Goal: Task Accomplishment & Management: Use online tool/utility

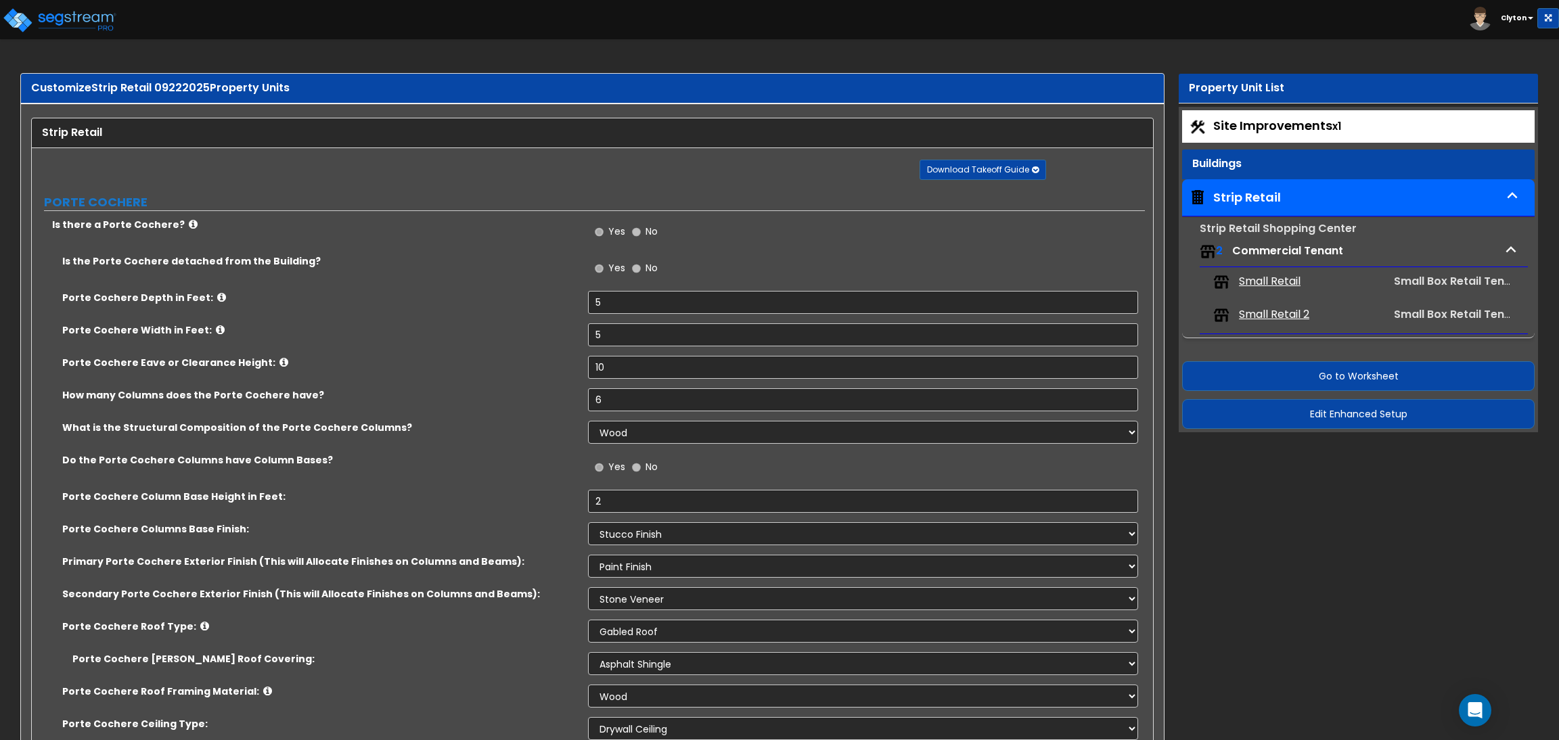
select select "1"
select select "2"
select select "1"
select select "5"
select select "1"
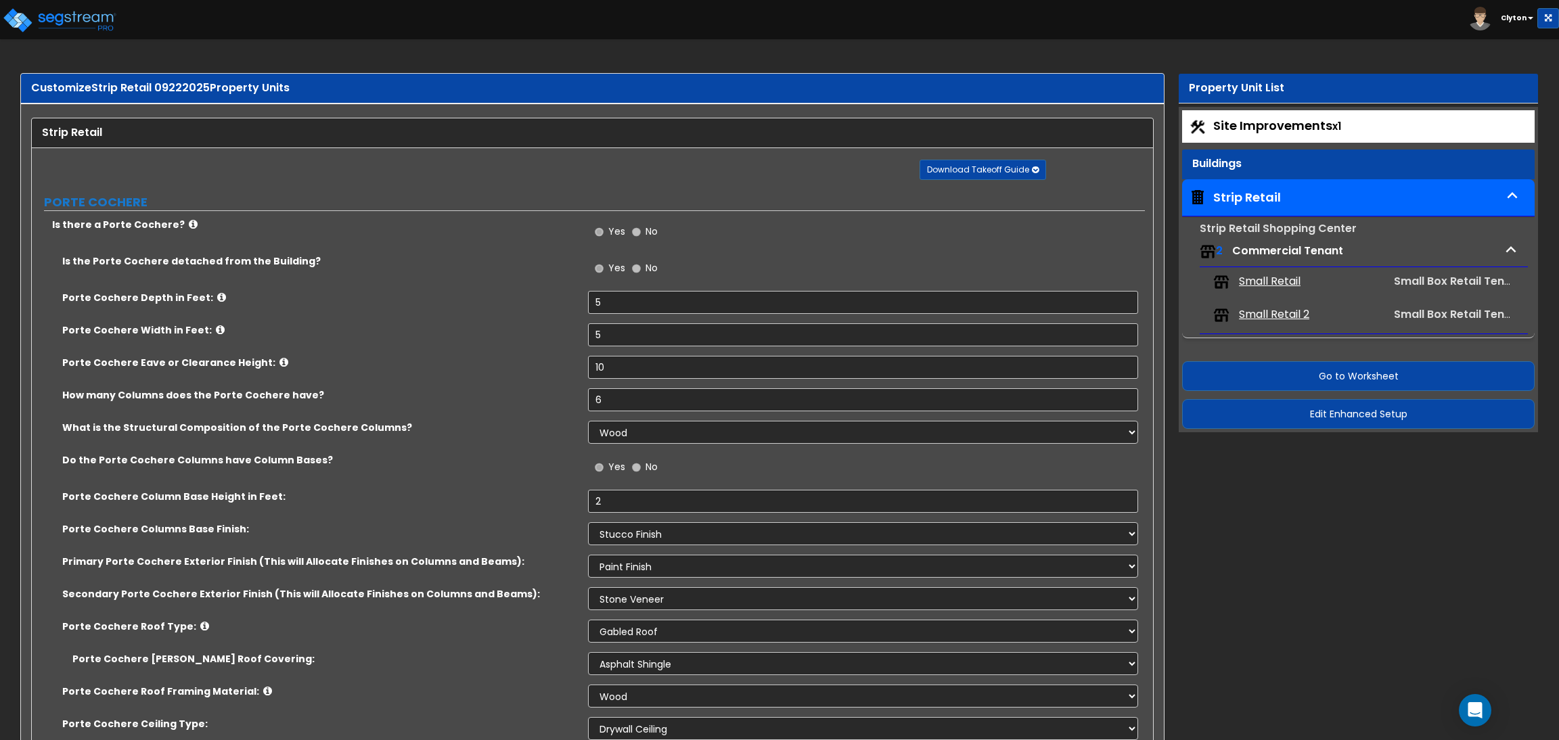
select select "1"
select select "2"
select select "1"
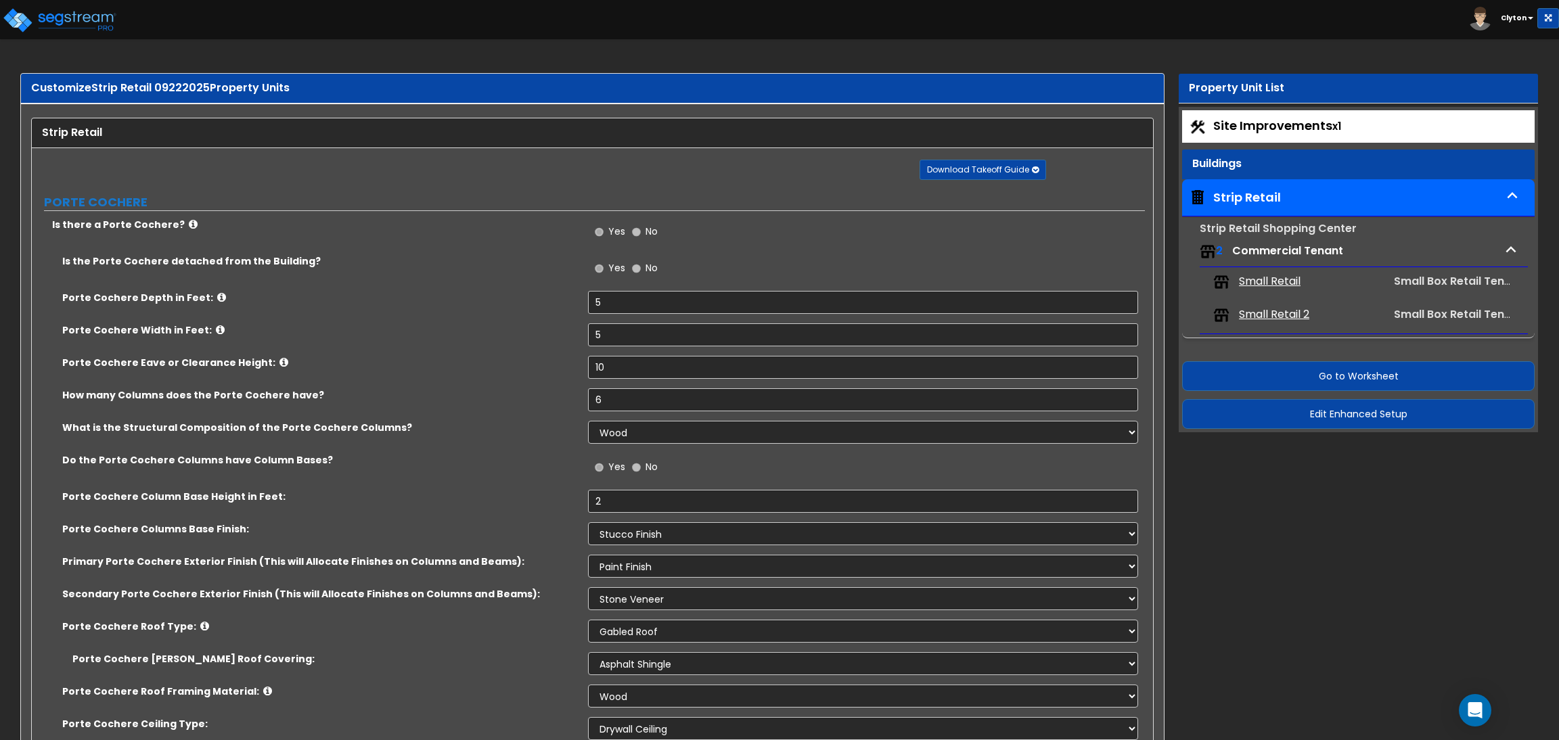
select select "1"
select select "5"
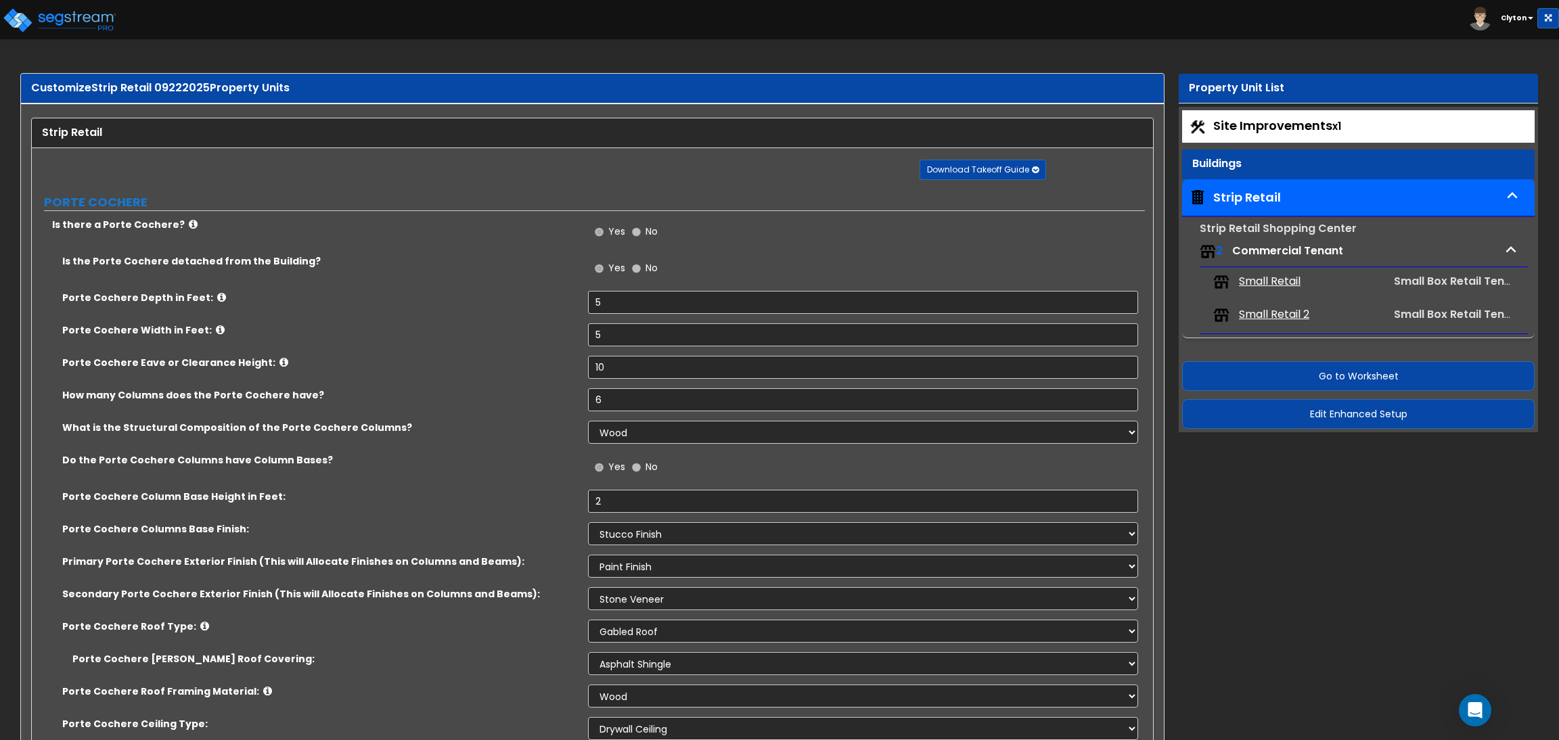
select select "1"
select select "7"
select select "1"
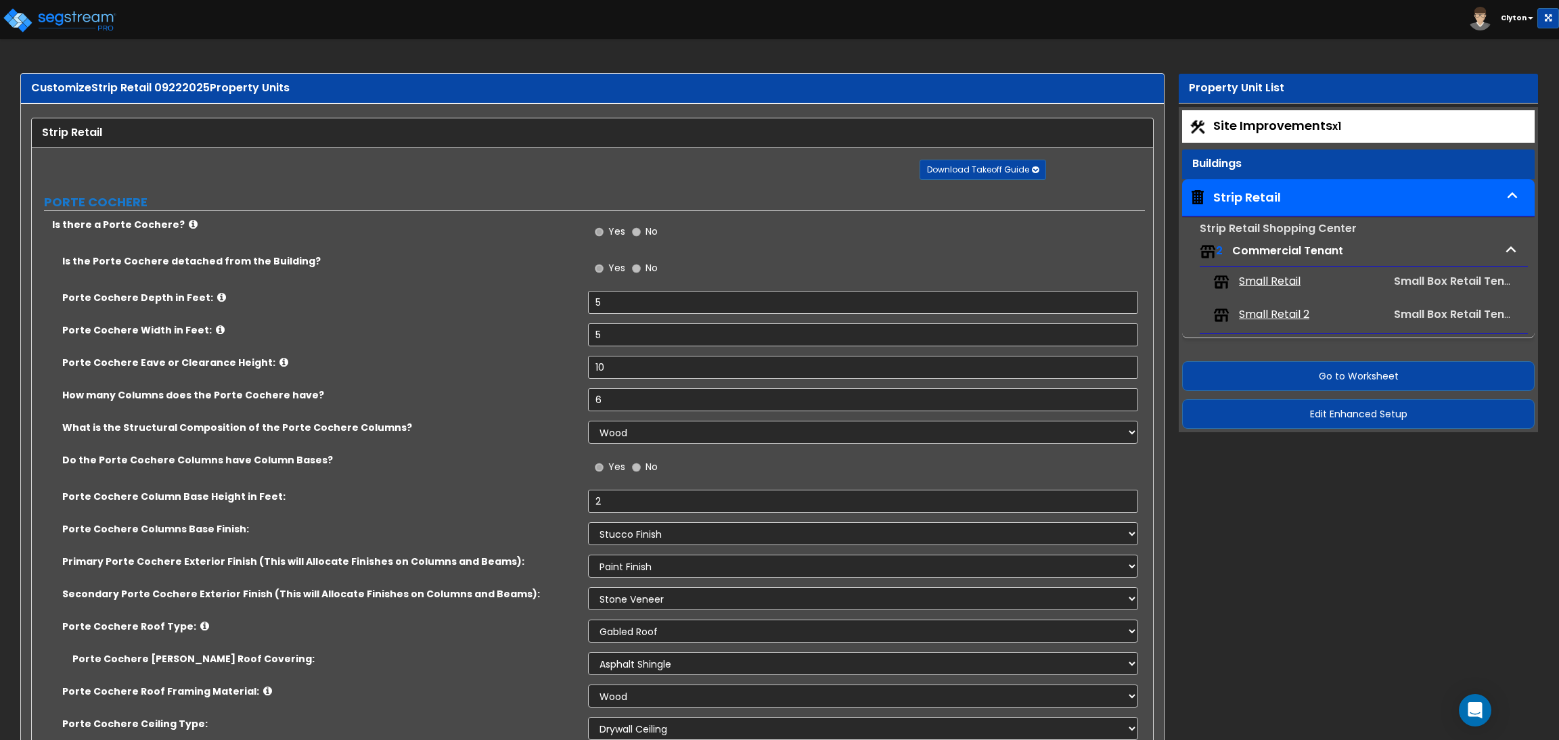
select select "3"
select select "2"
select select "3"
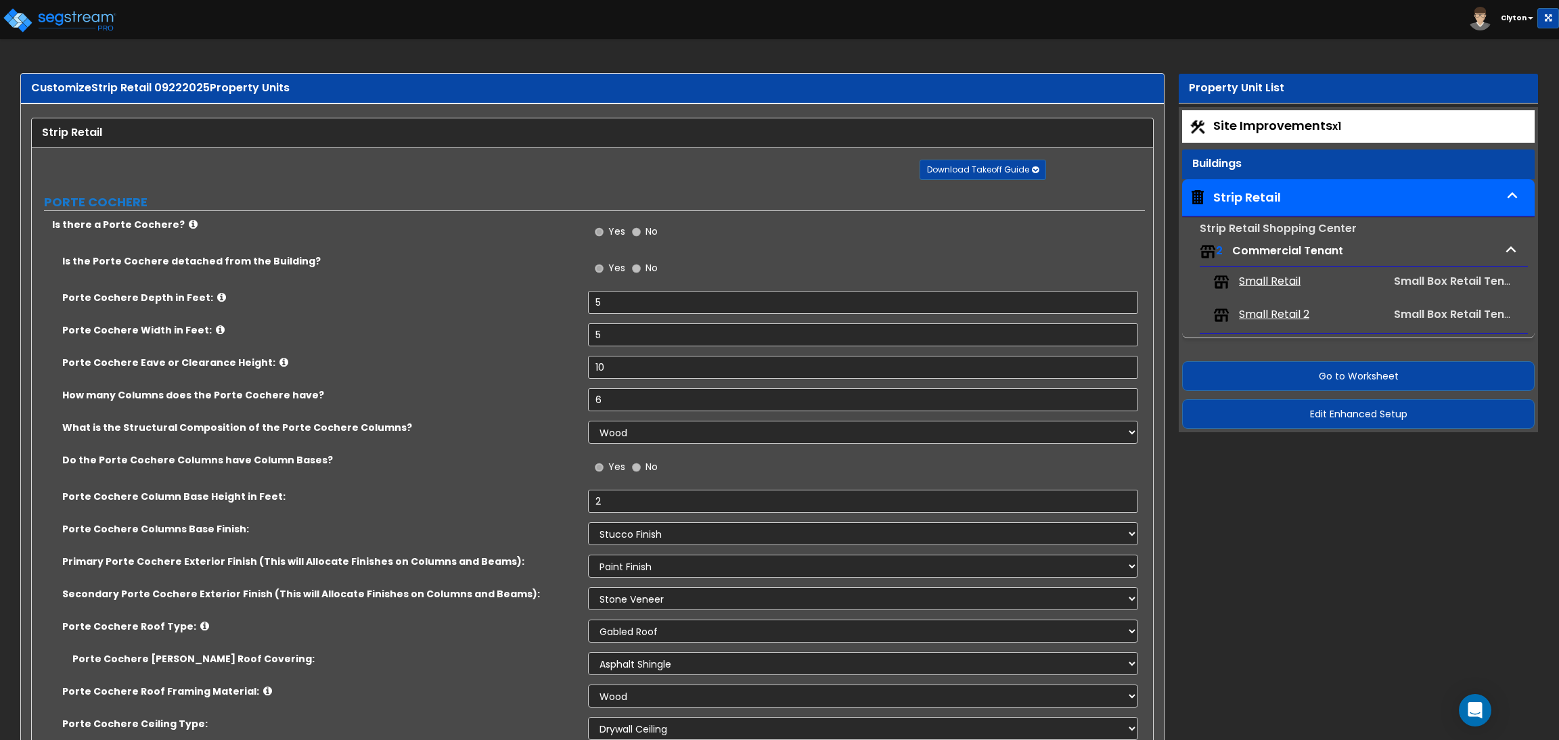
select select "1"
select select "5"
select select "1"
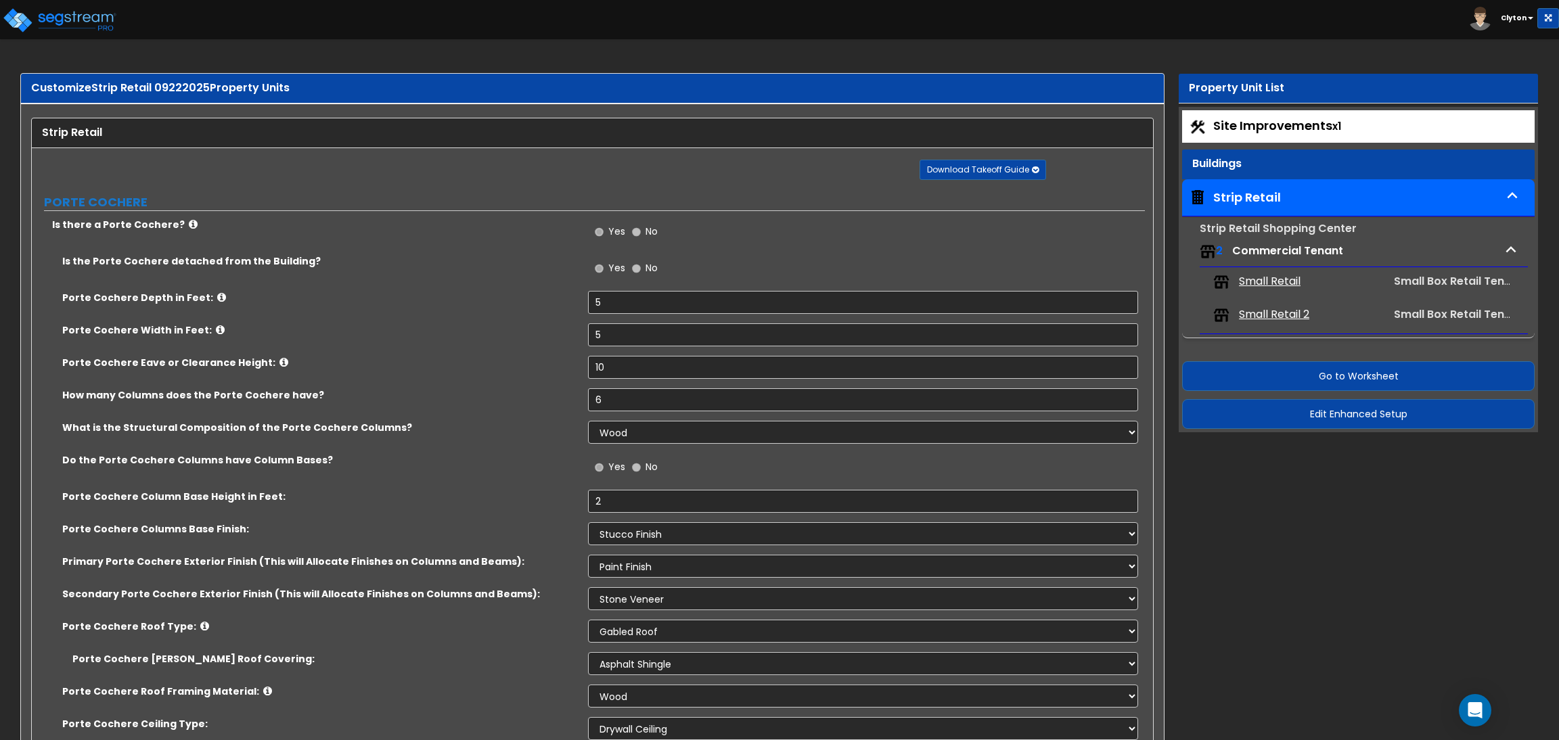
select select "1"
select select "2"
select select "1"
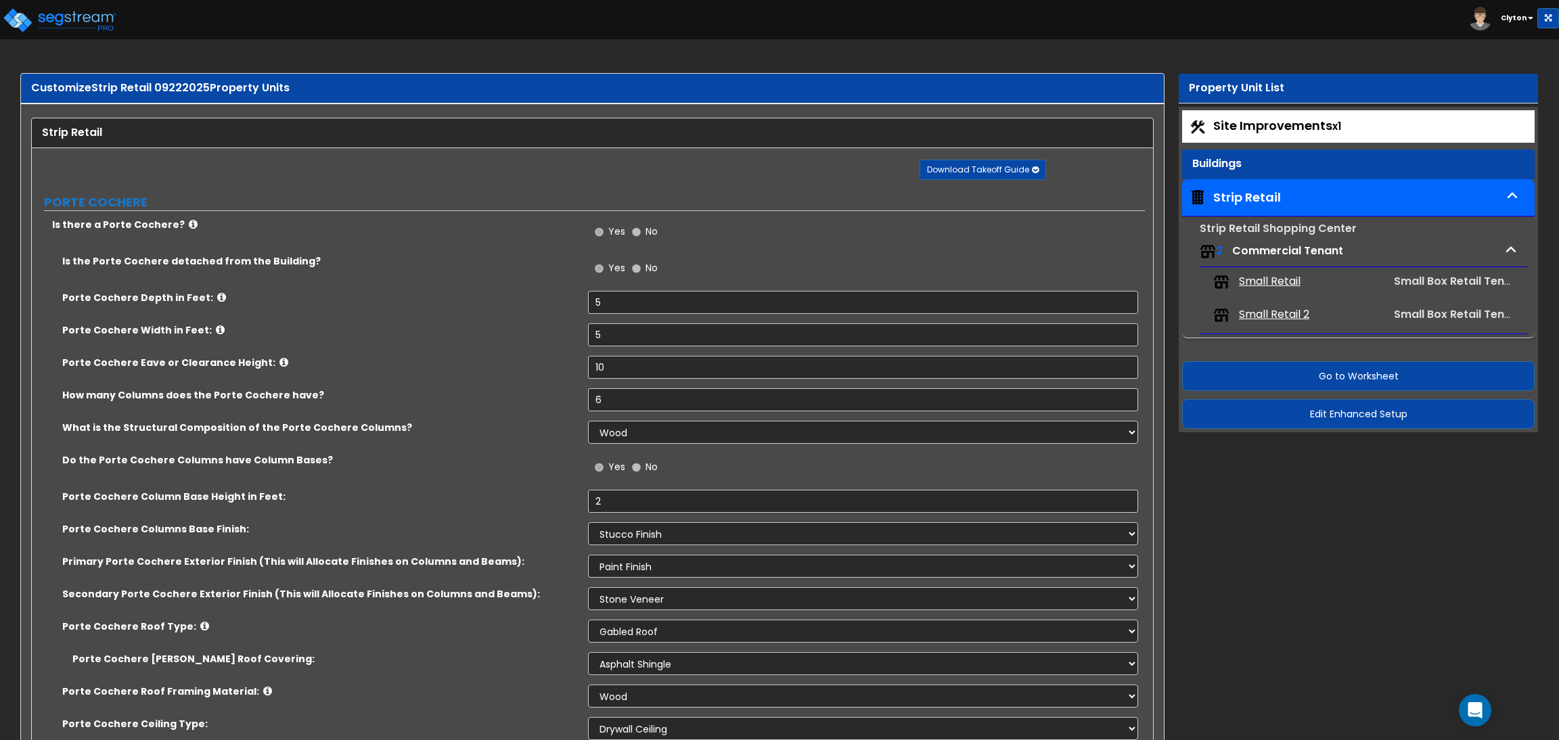
select select "2"
select select "1"
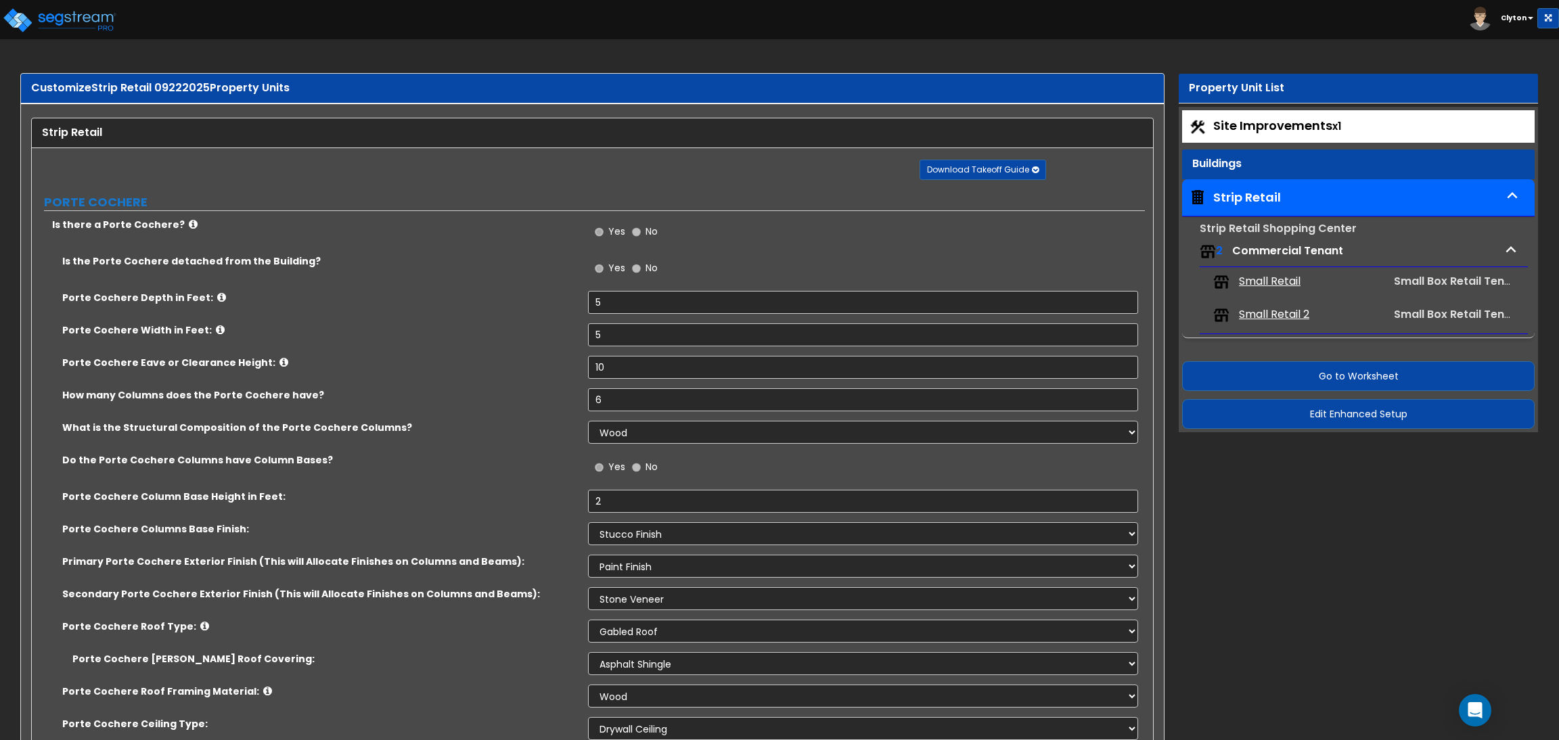
select select "2"
select select "1"
select select "3"
select select "1"
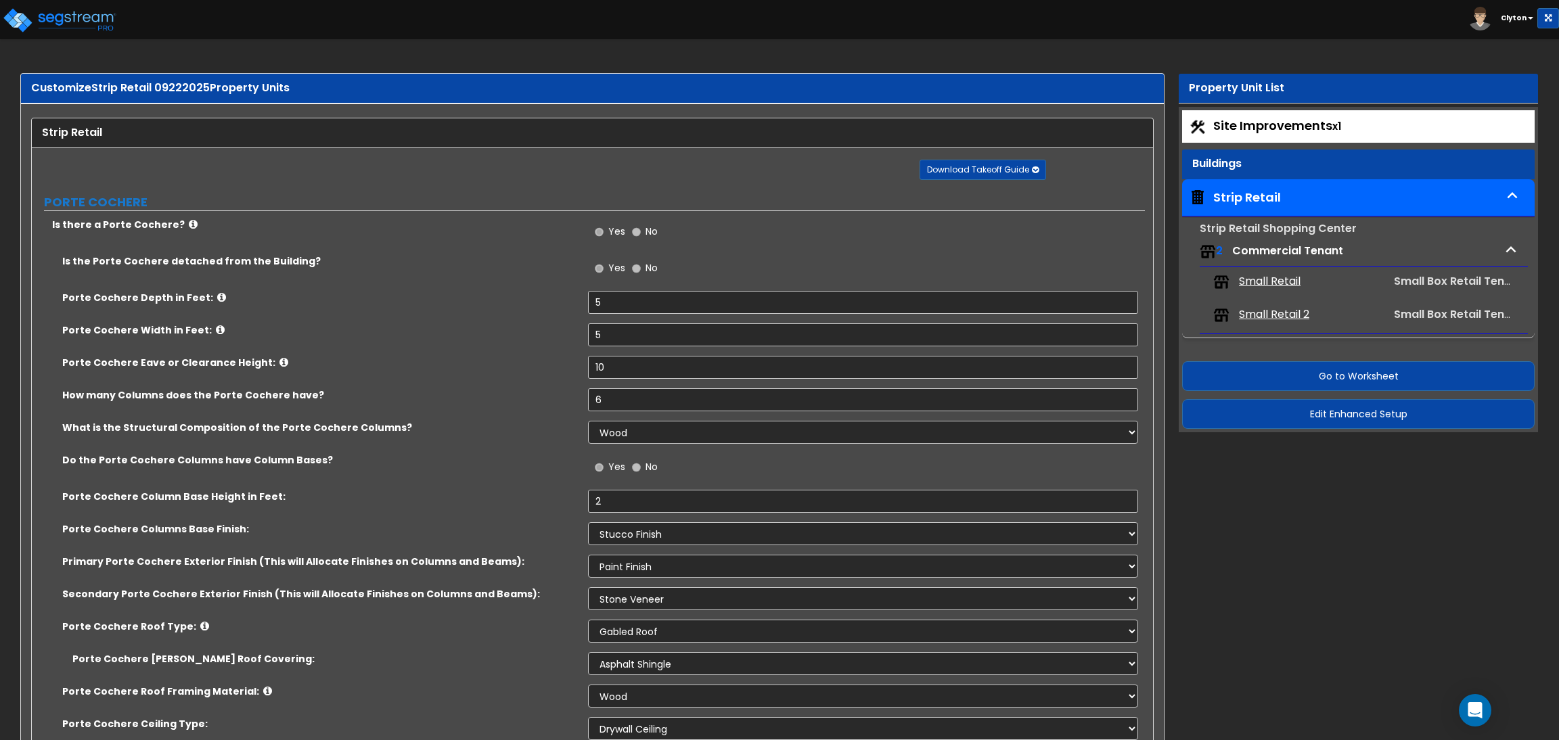
select select "3"
select select "1"
select select "2"
select select "7"
select select "1"
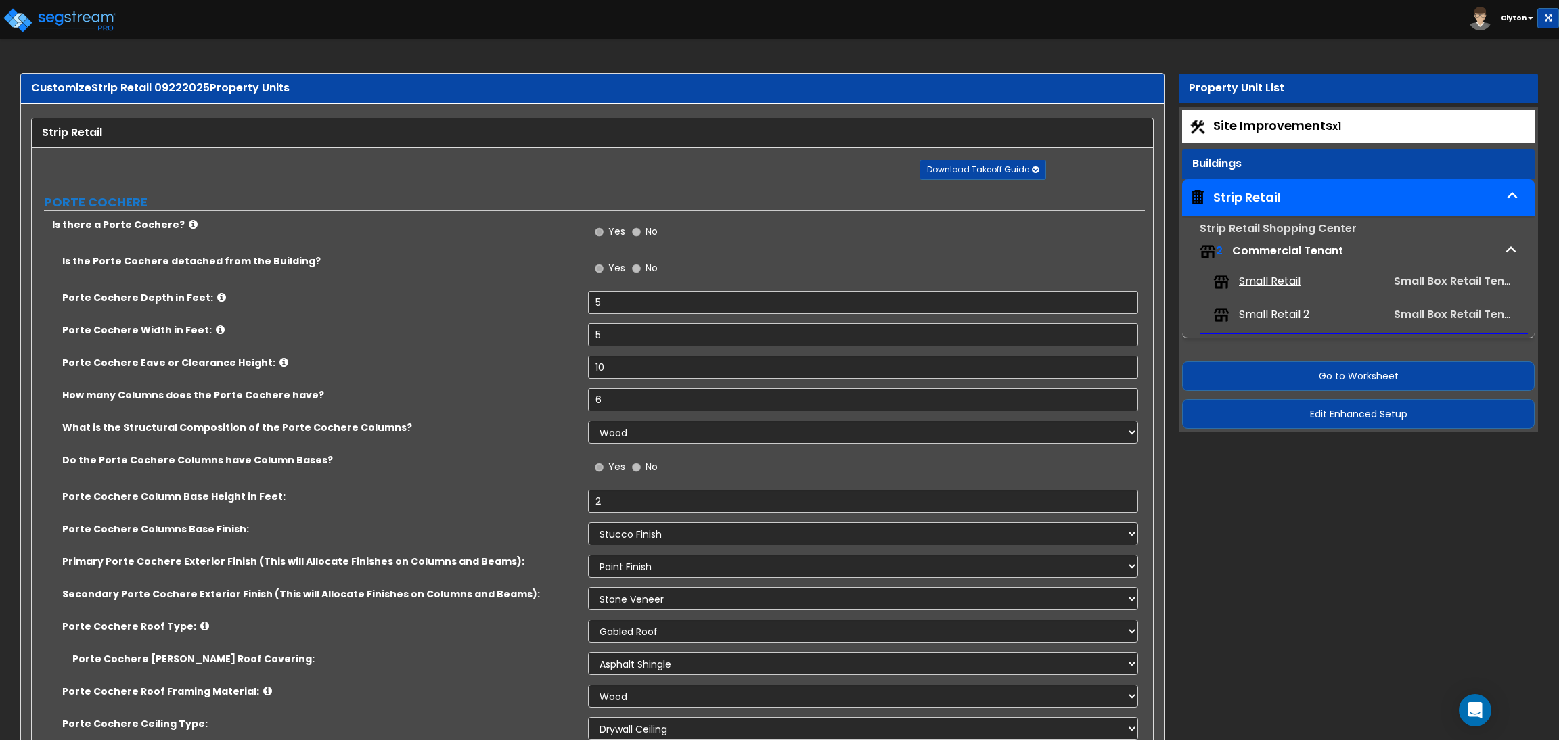
select select "2"
select select "1"
select select "2"
select select "3"
select select "1"
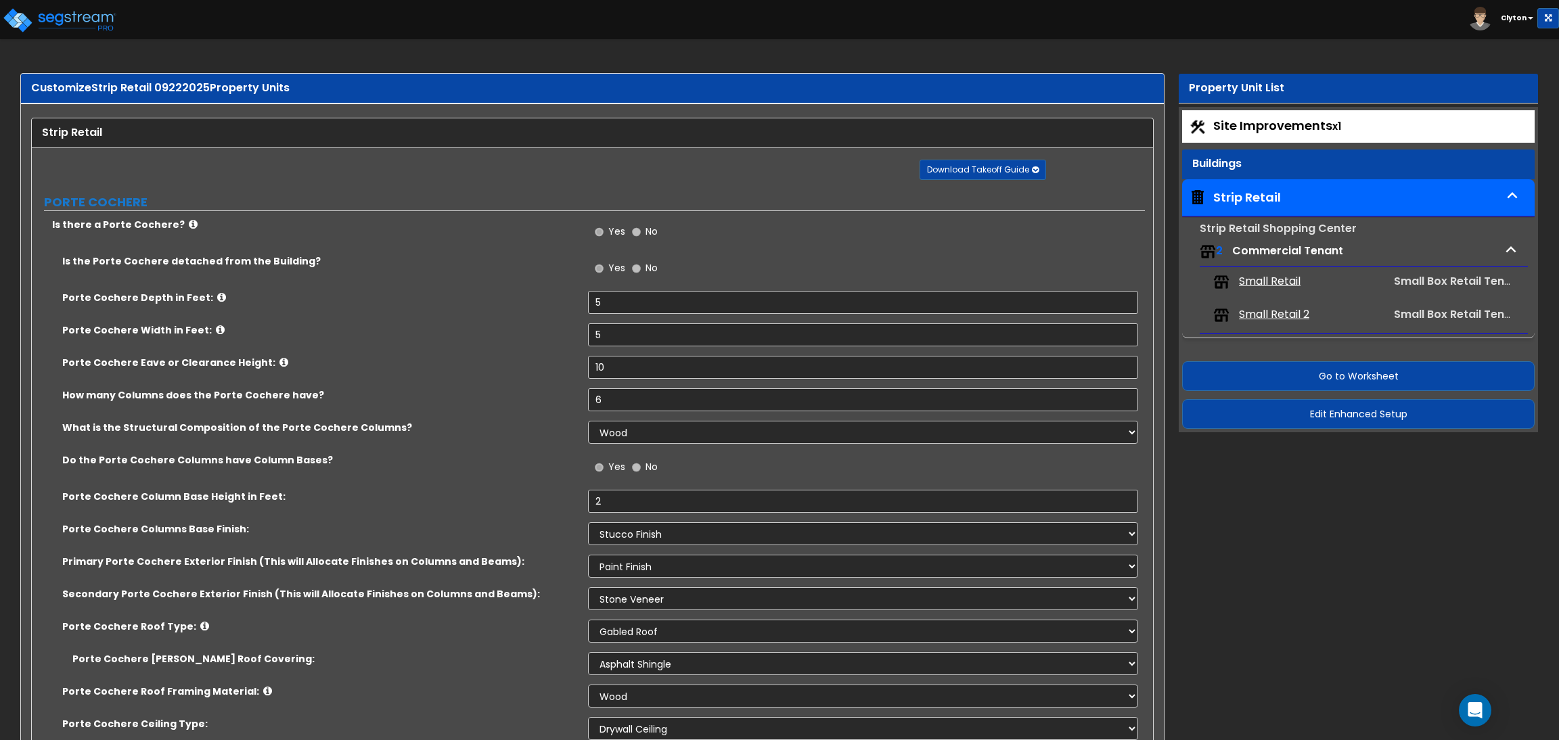
select select "1"
select select "3"
select select "2"
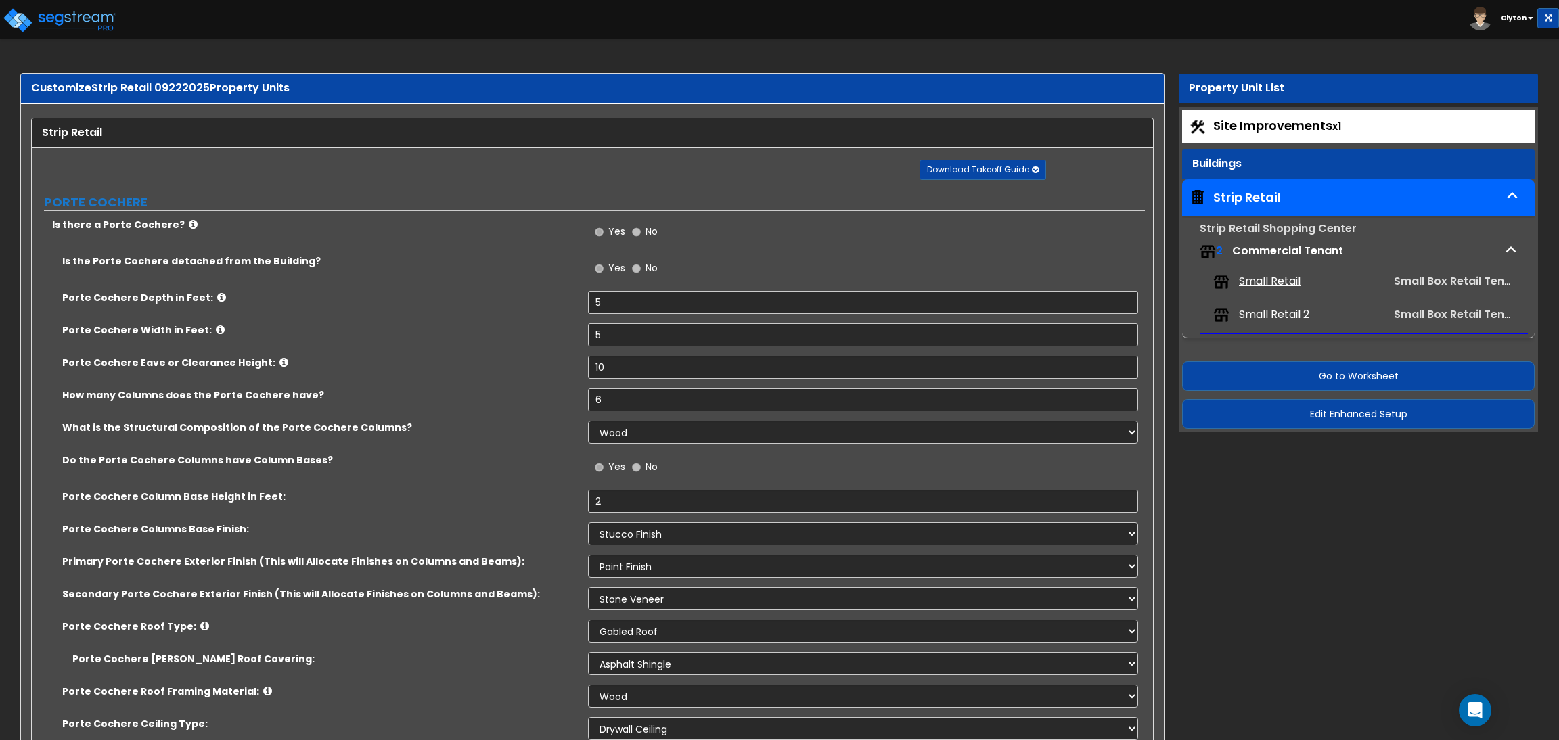
select select "2"
select select "1"
select select "5"
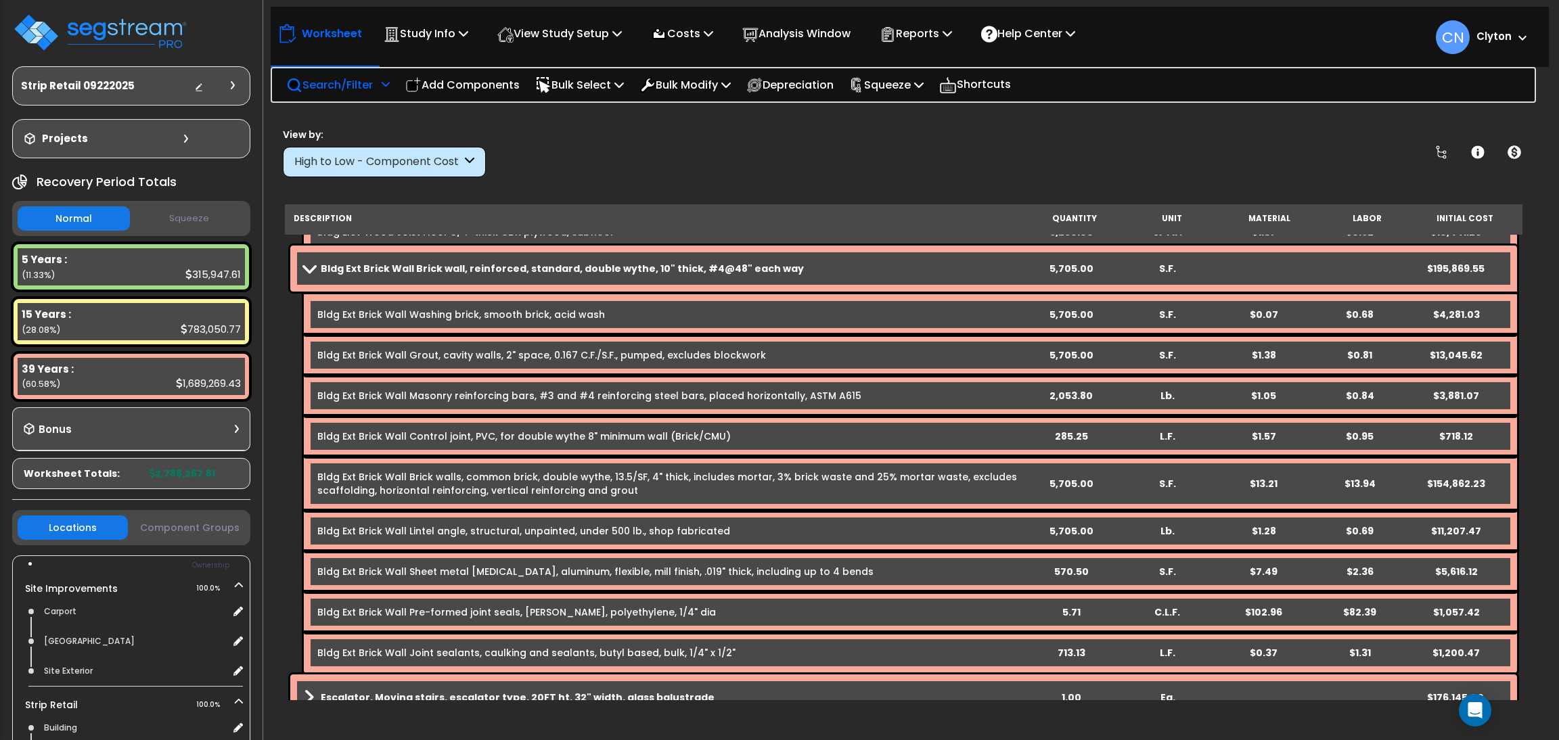
click at [338, 78] on p "Search/Filter" at bounding box center [329, 85] width 87 height 18
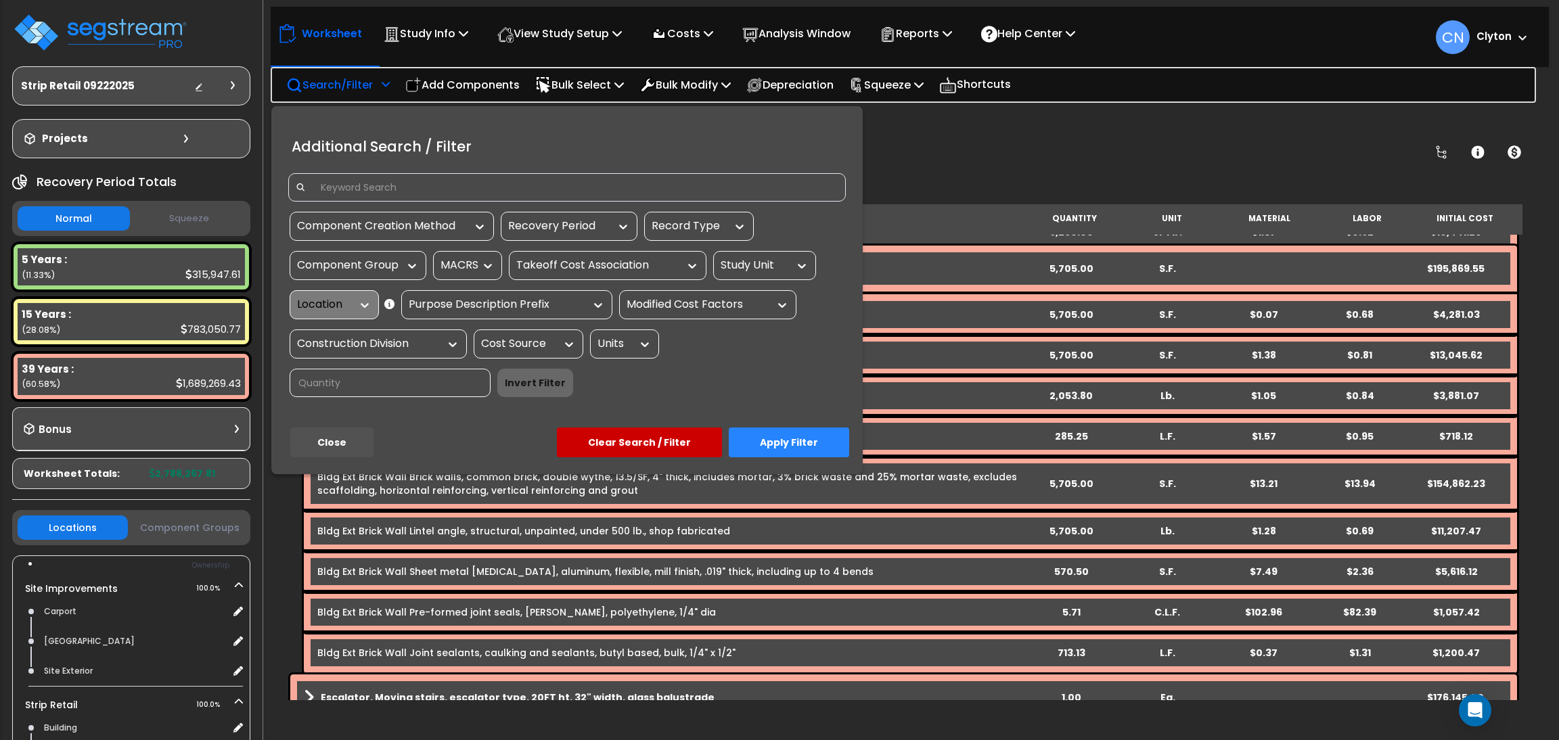
click at [352, 444] on button "Close" at bounding box center [331, 443] width 83 height 30
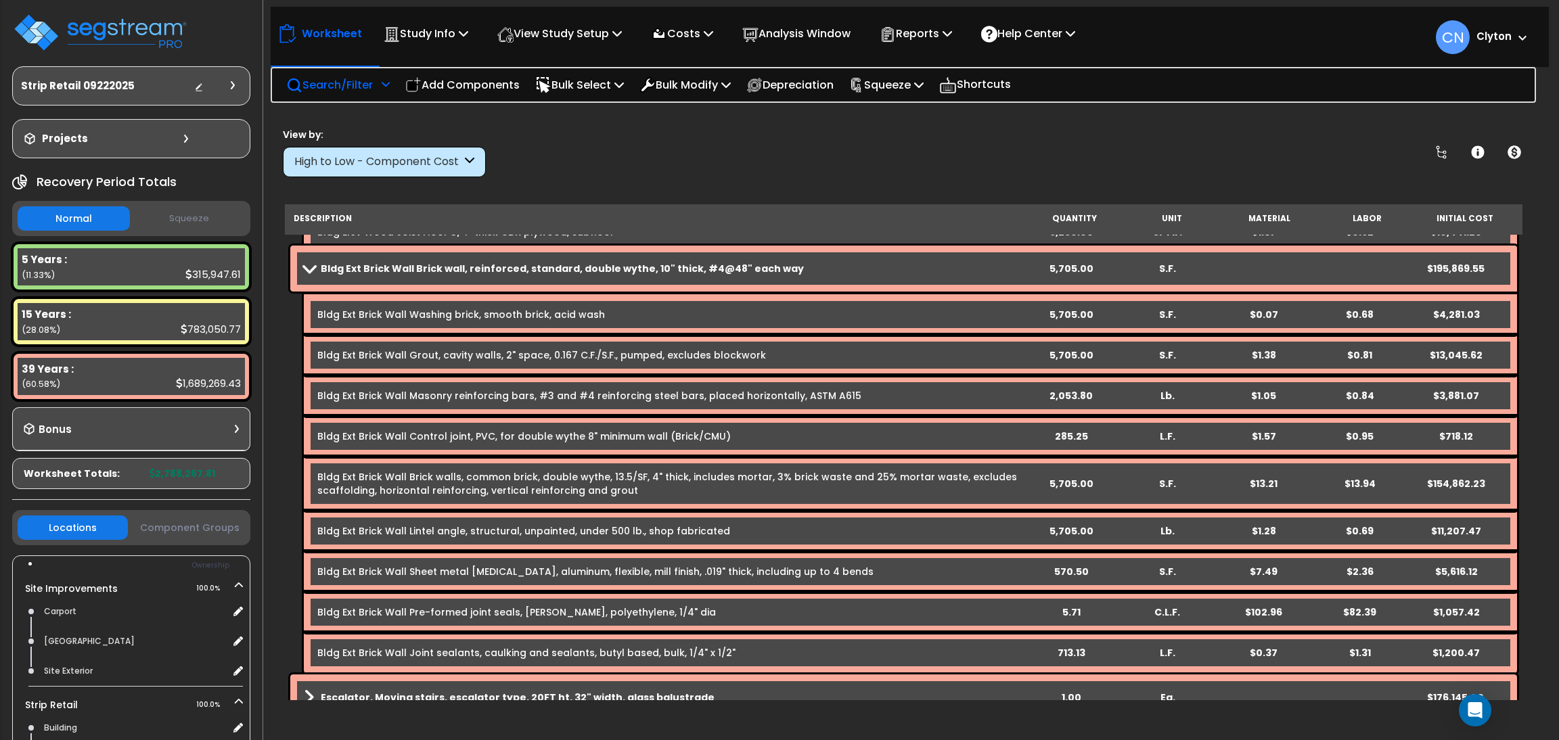
click at [359, 162] on div "High to Low - Component Cost" at bounding box center [377, 162] width 167 height 16
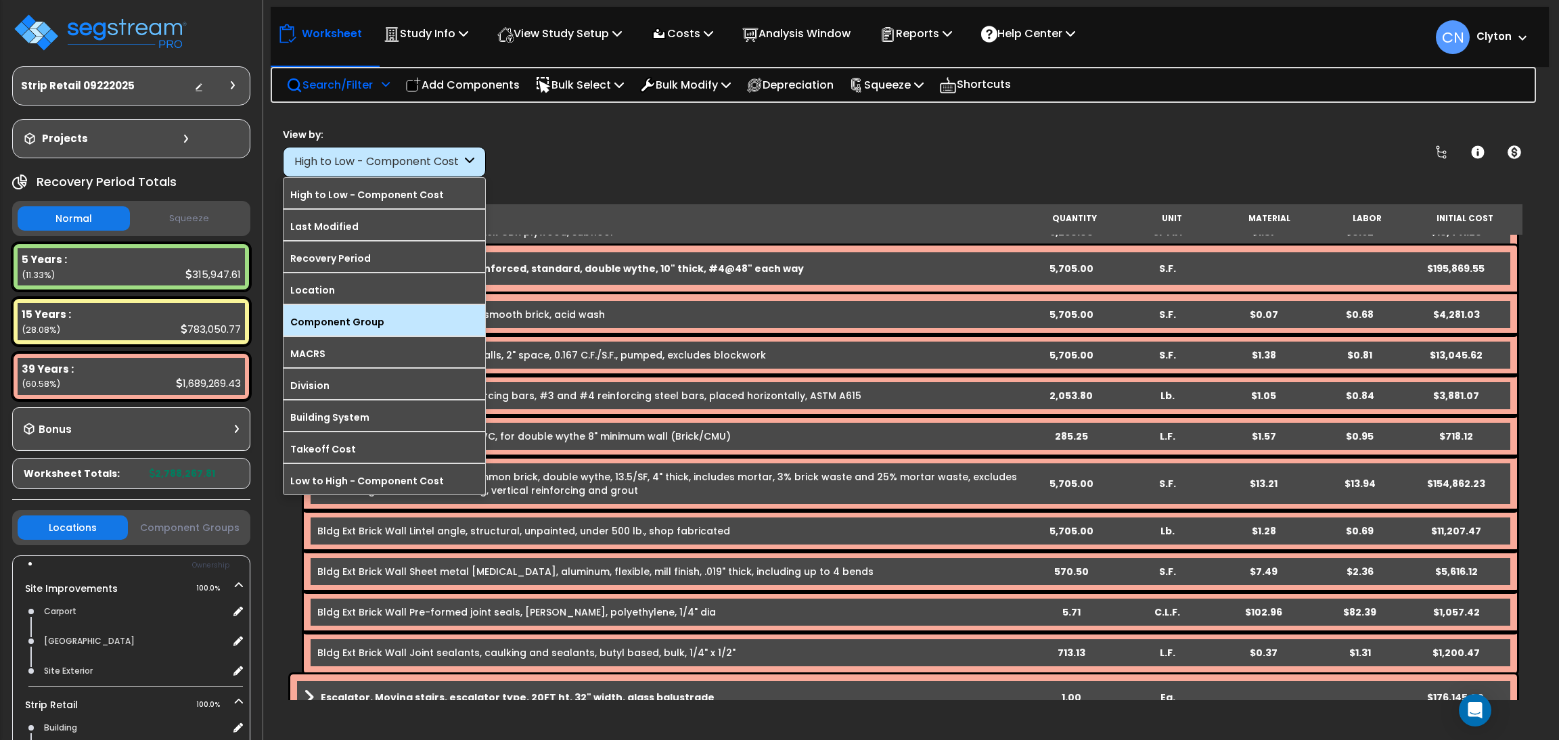
click at [368, 315] on label "Component Group" at bounding box center [384, 322] width 202 height 20
click at [0, 0] on input "Component Group" at bounding box center [0, 0] width 0 height 0
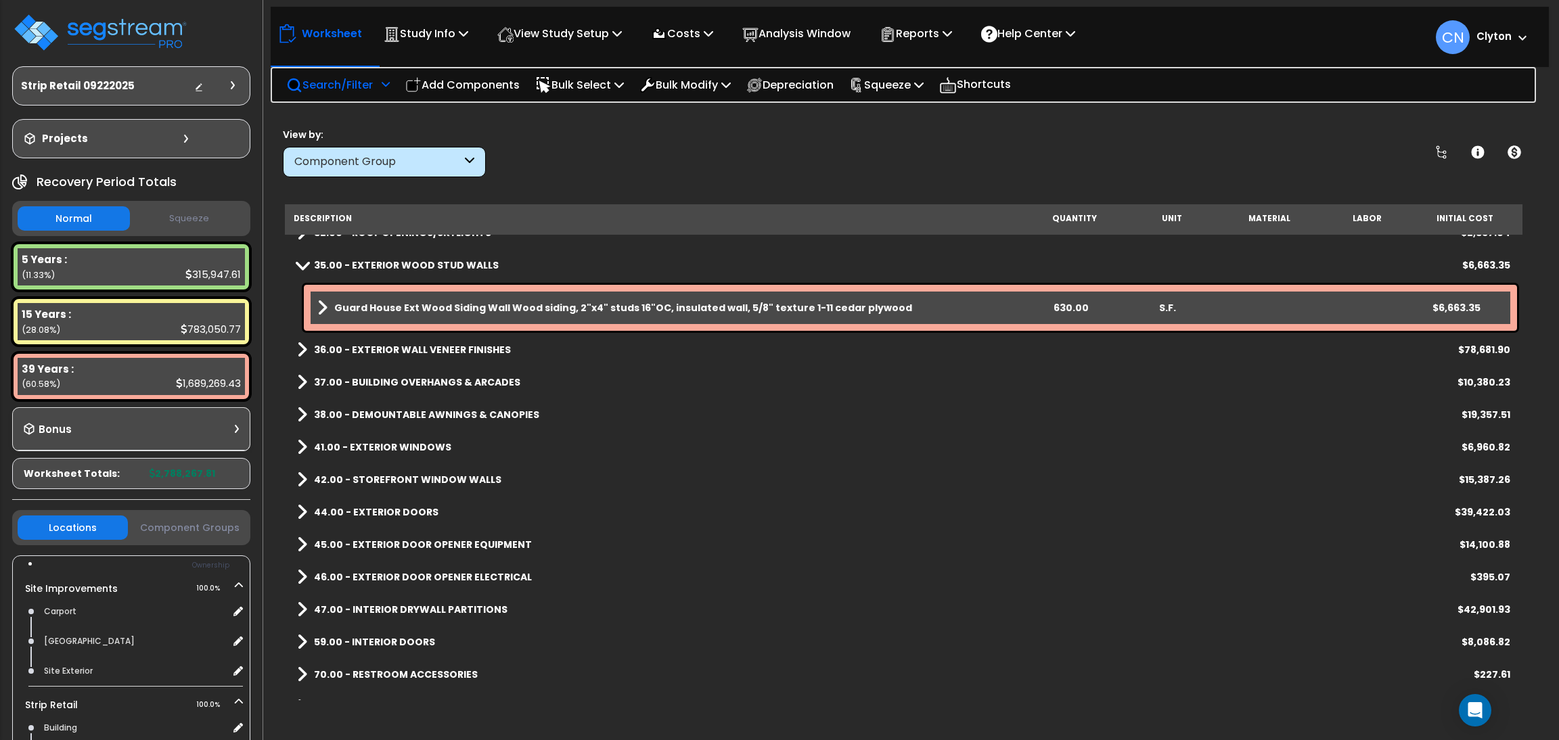
scroll to position [304, 0]
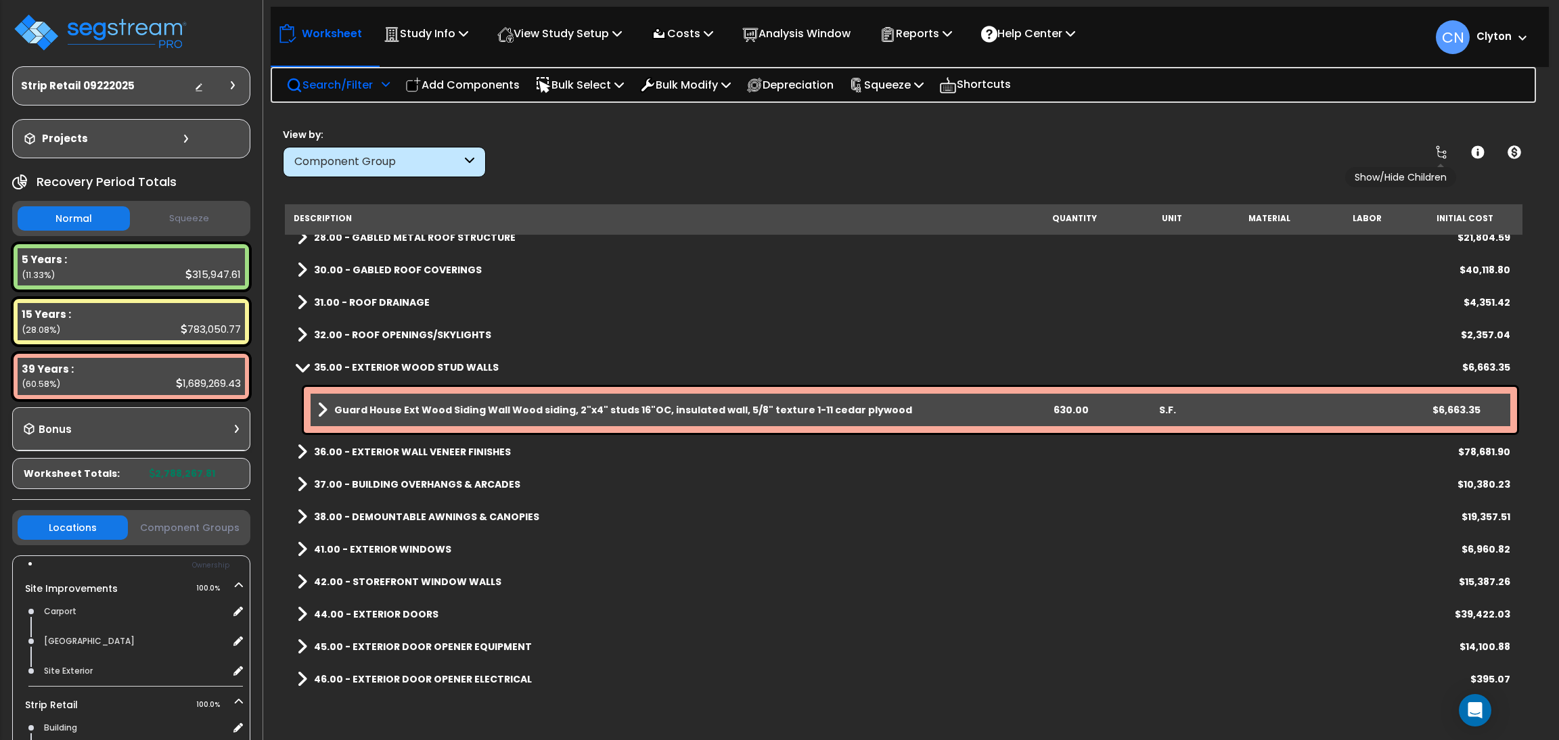
click at [1447, 163] on link at bounding box center [1441, 152] width 30 height 30
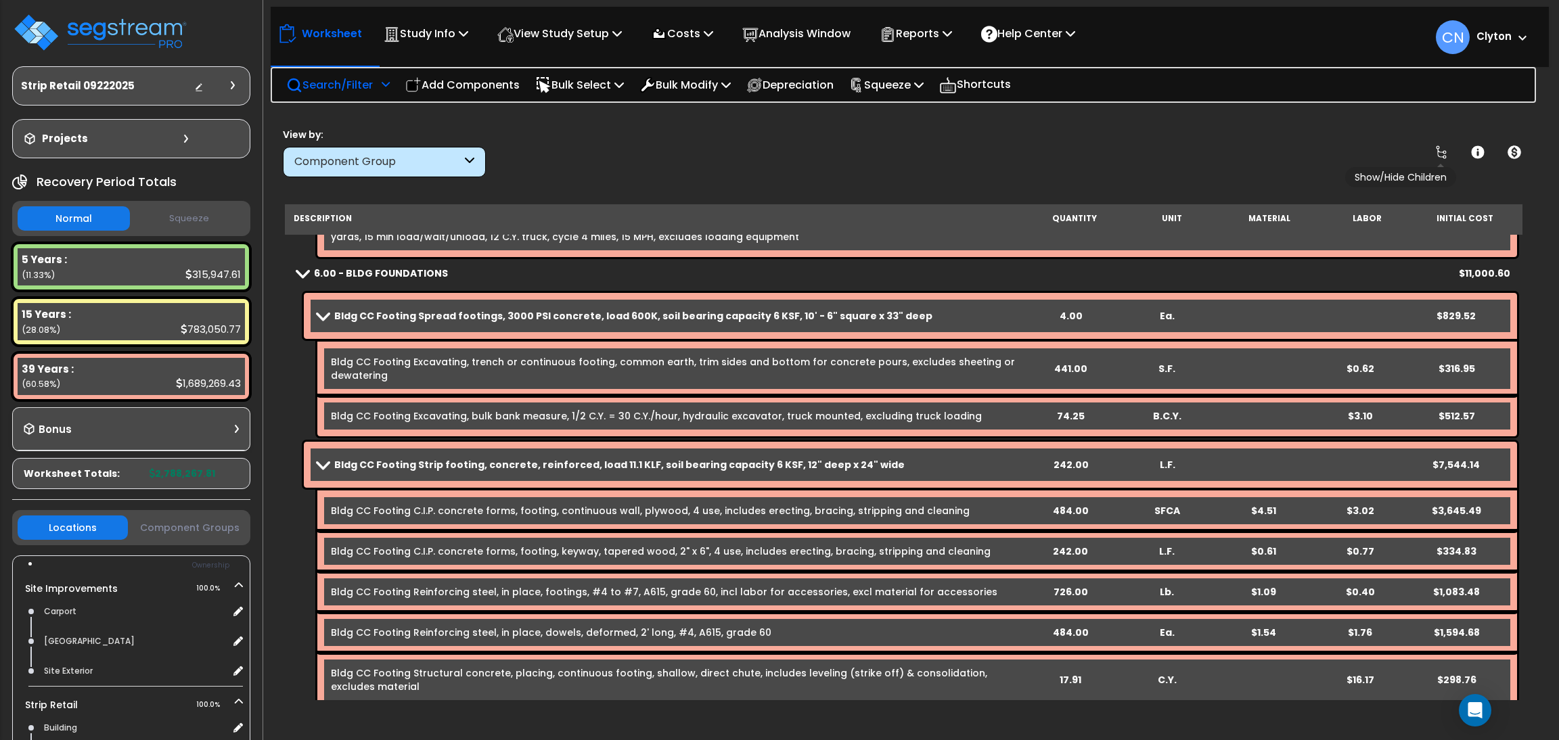
click at [1439, 158] on icon at bounding box center [1440, 152] width 11 height 14
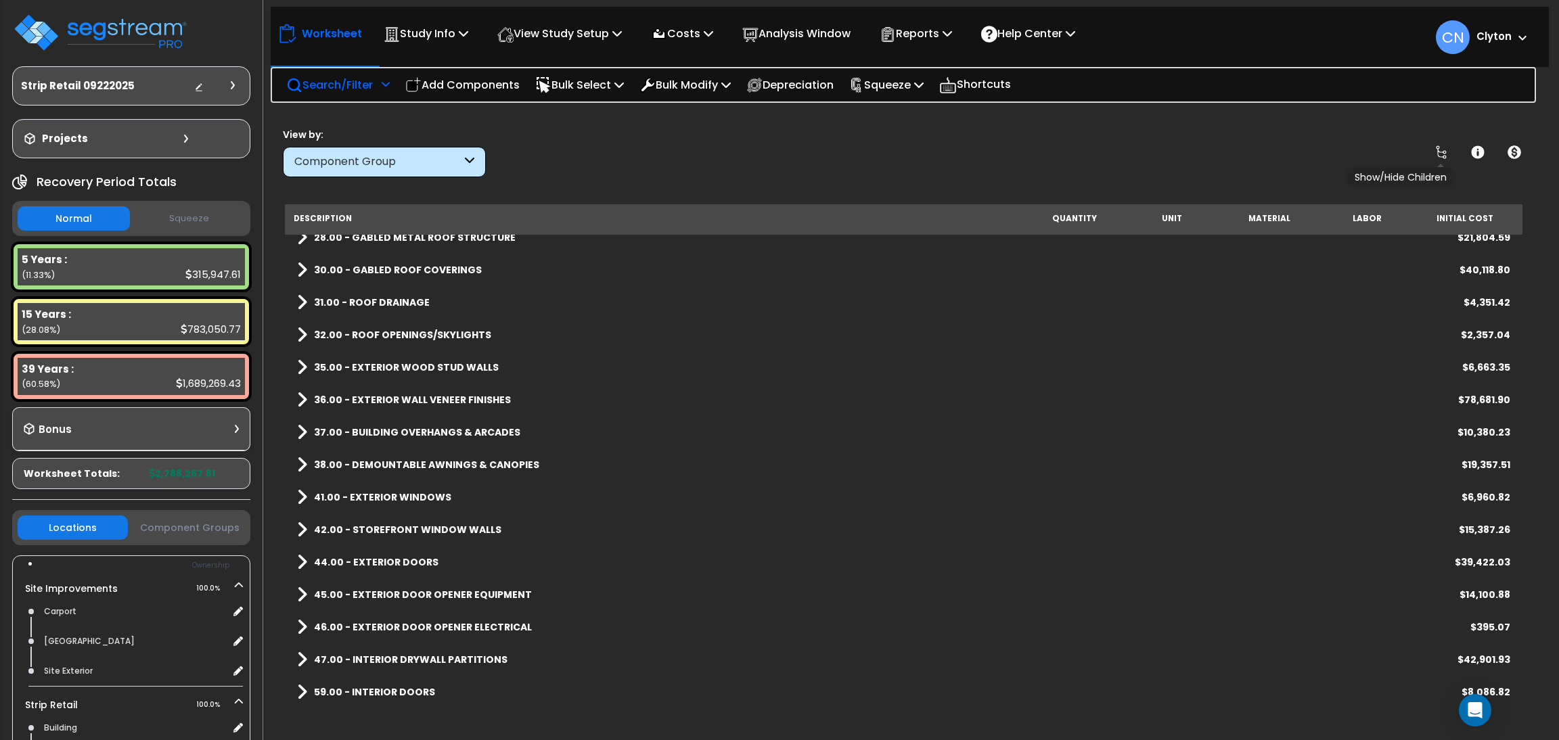
click at [1439, 158] on icon at bounding box center [1440, 152] width 11 height 14
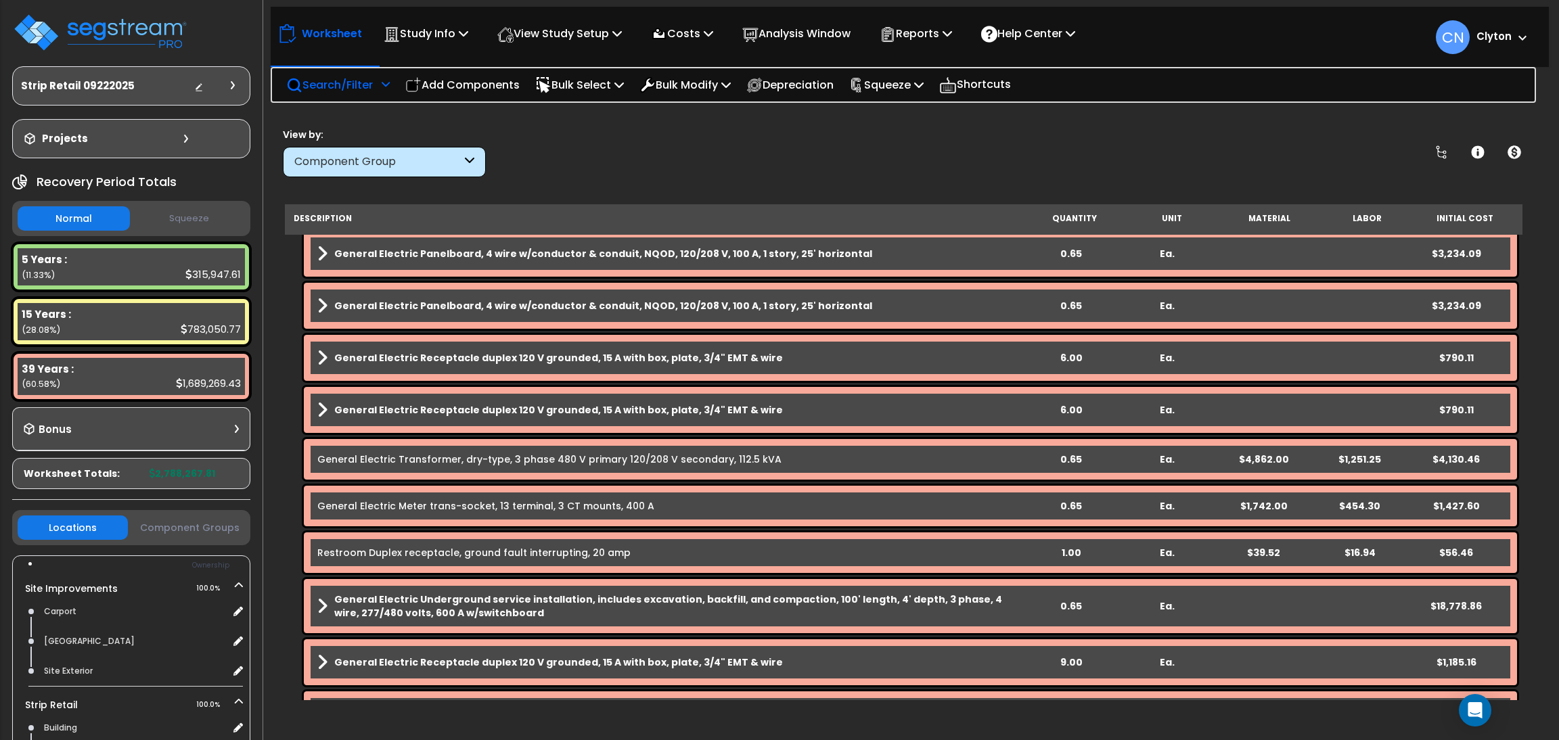
scroll to position [8929, 0]
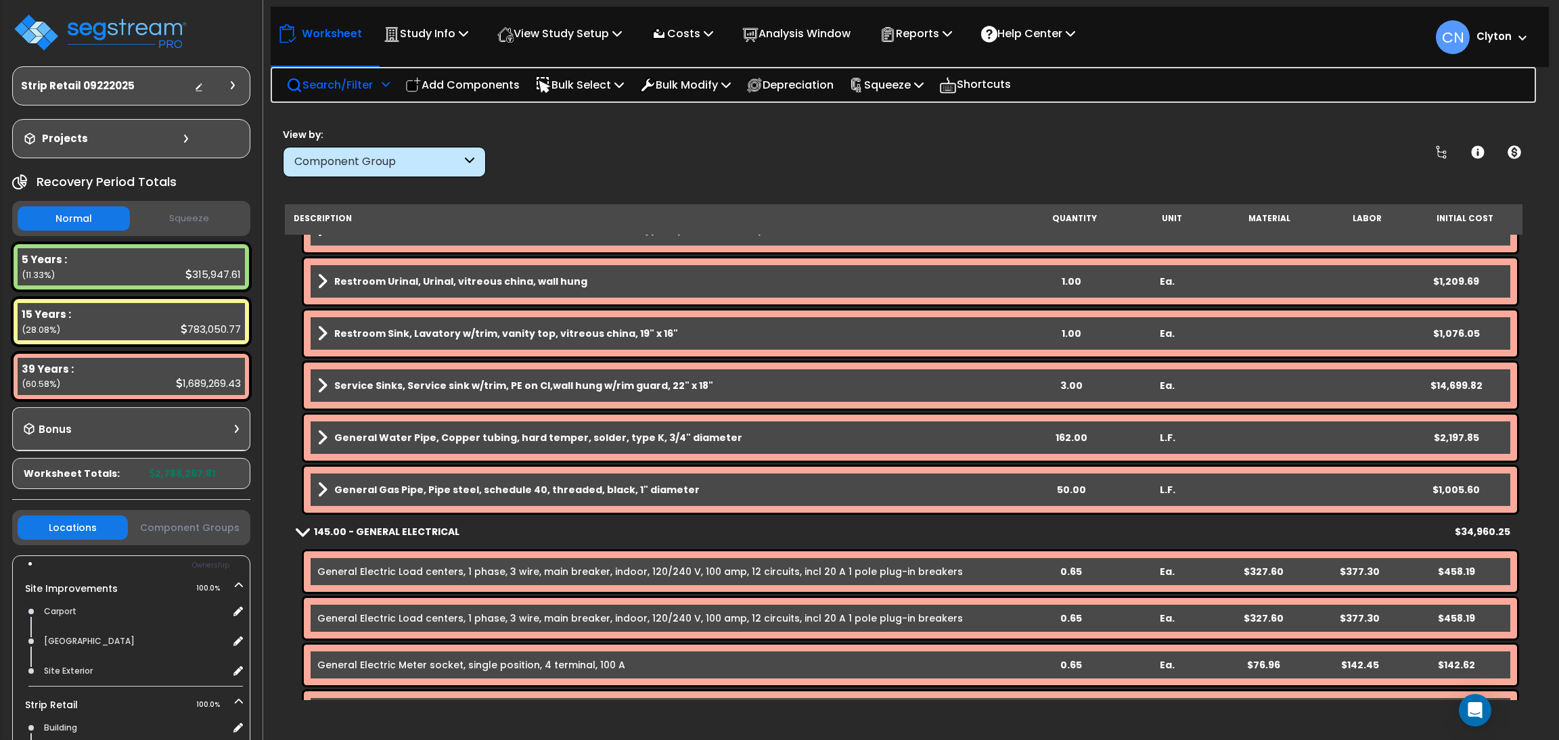
click at [330, 87] on p "Search/Filter" at bounding box center [329, 85] width 87 height 18
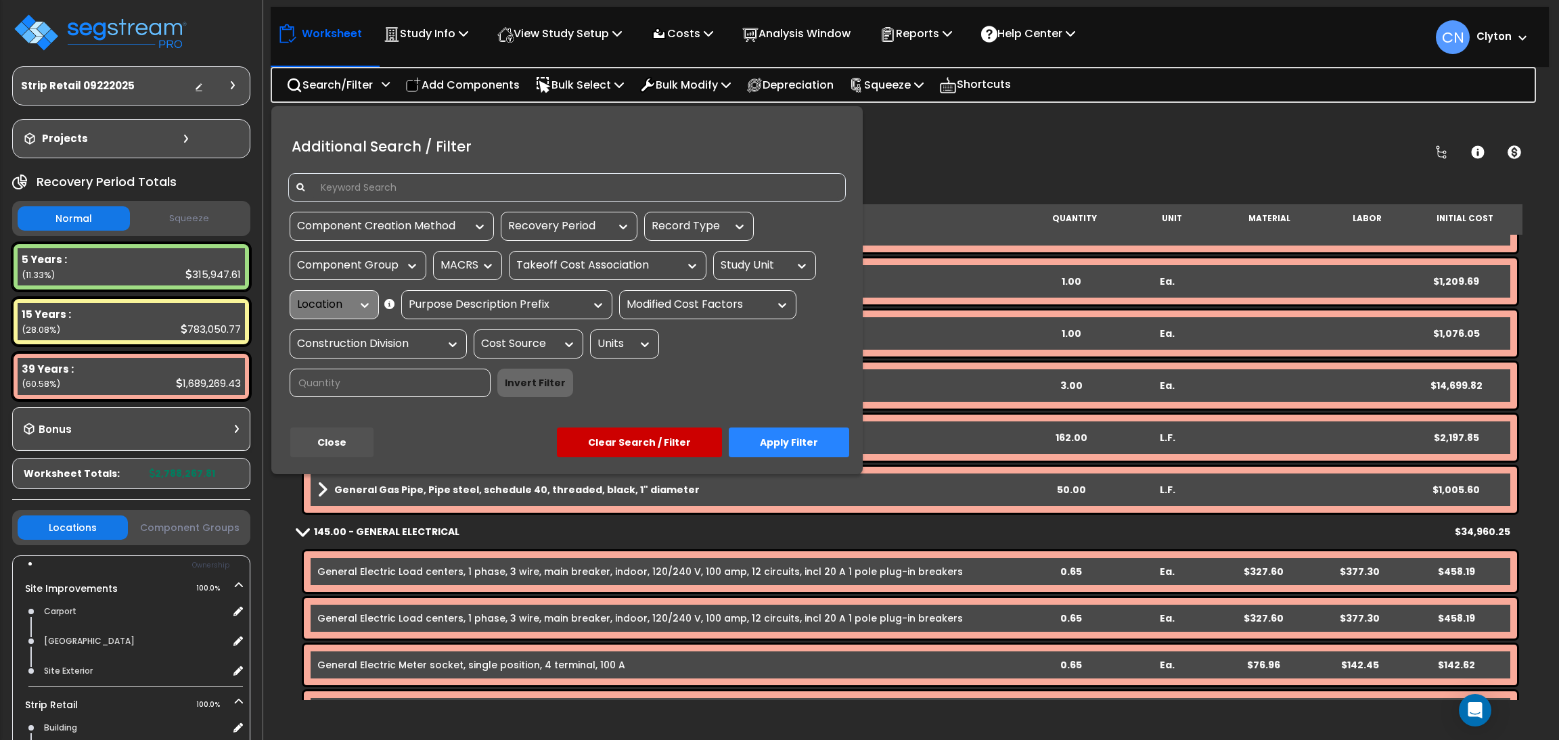
click at [437, 181] on input at bounding box center [576, 187] width 526 height 20
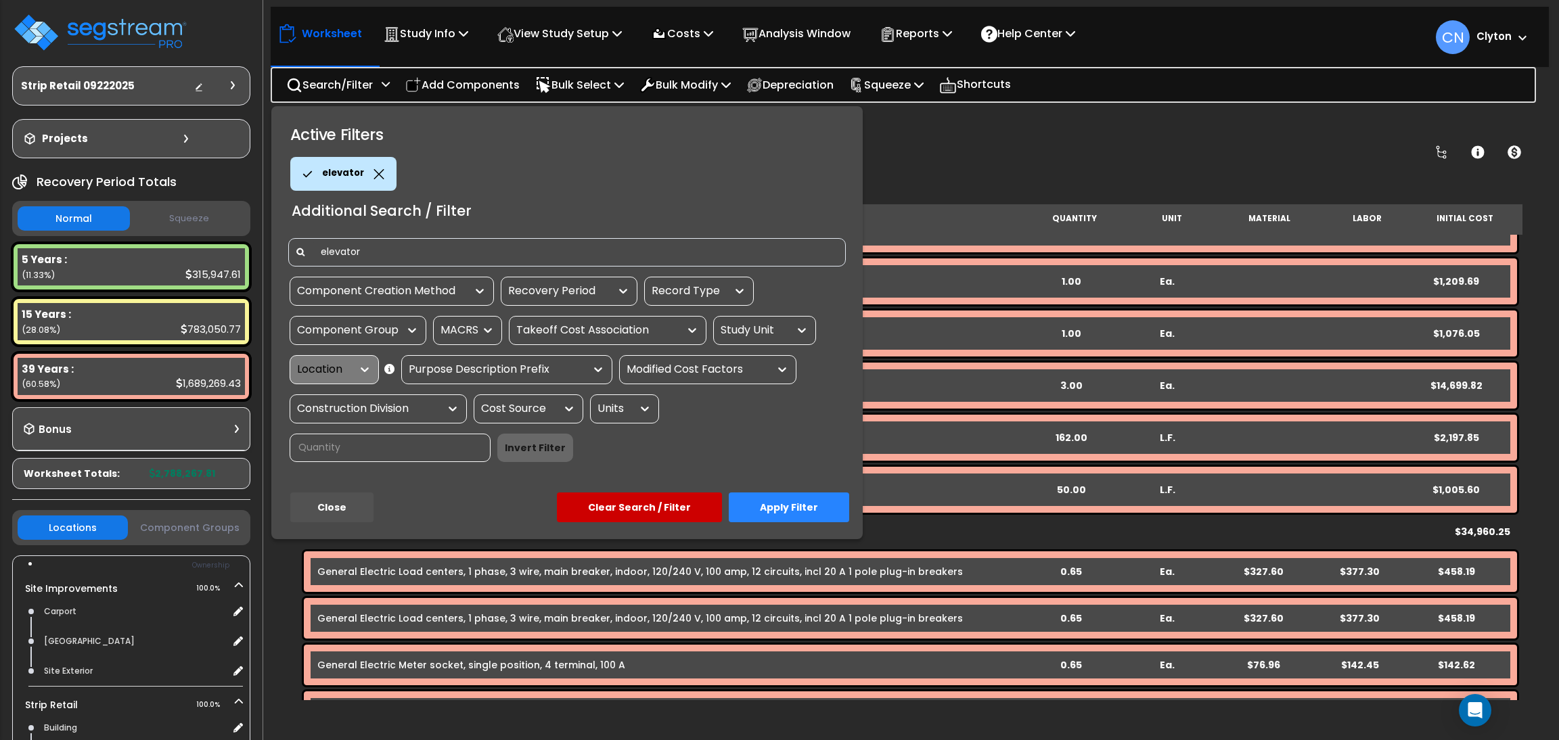
type input "elevator"
click at [829, 496] on button "Apply Filter" at bounding box center [789, 507] width 120 height 30
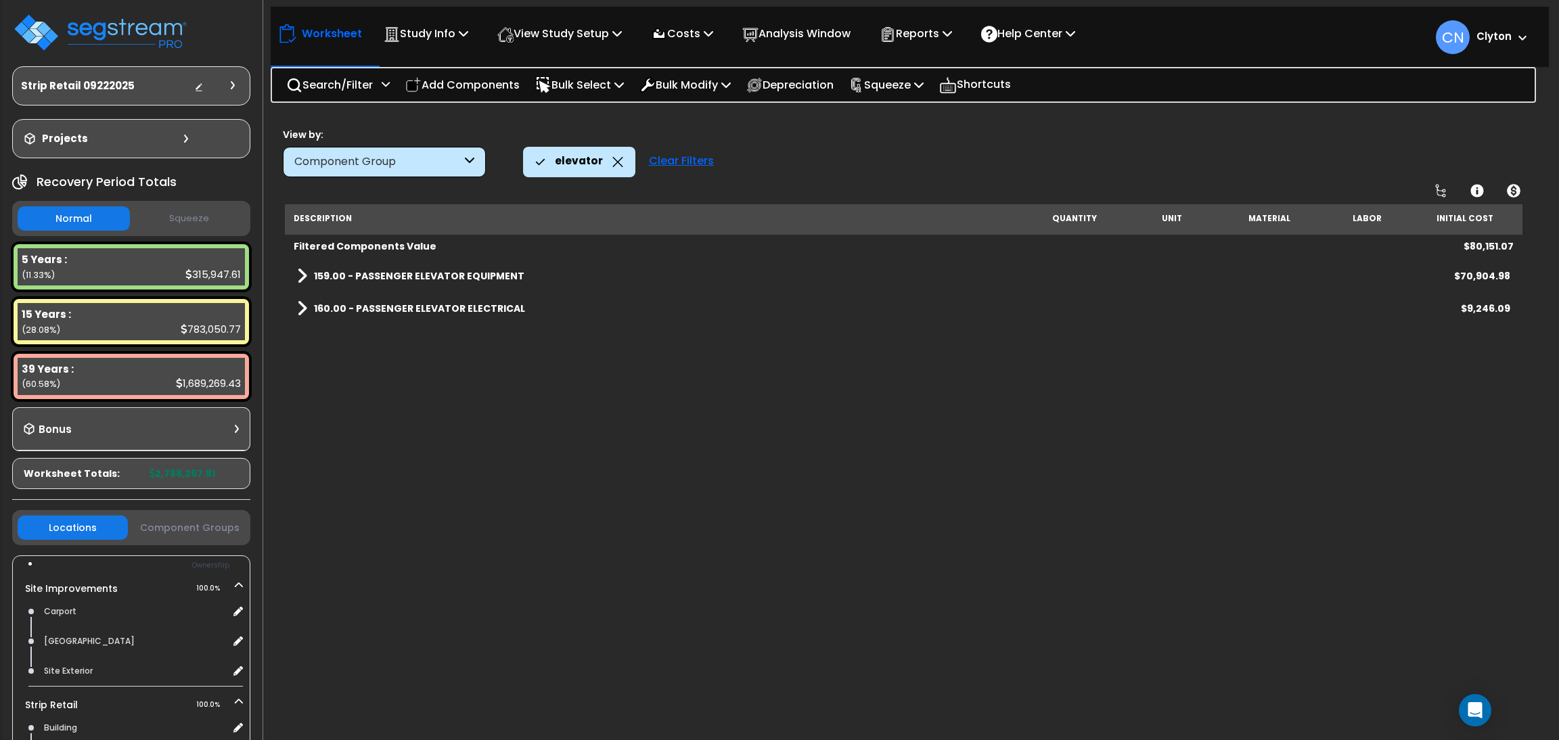
scroll to position [0, 0]
click at [359, 267] on link "159.00 - PASSENGER ELEVATOR EQUIPMENT" at bounding box center [410, 276] width 227 height 19
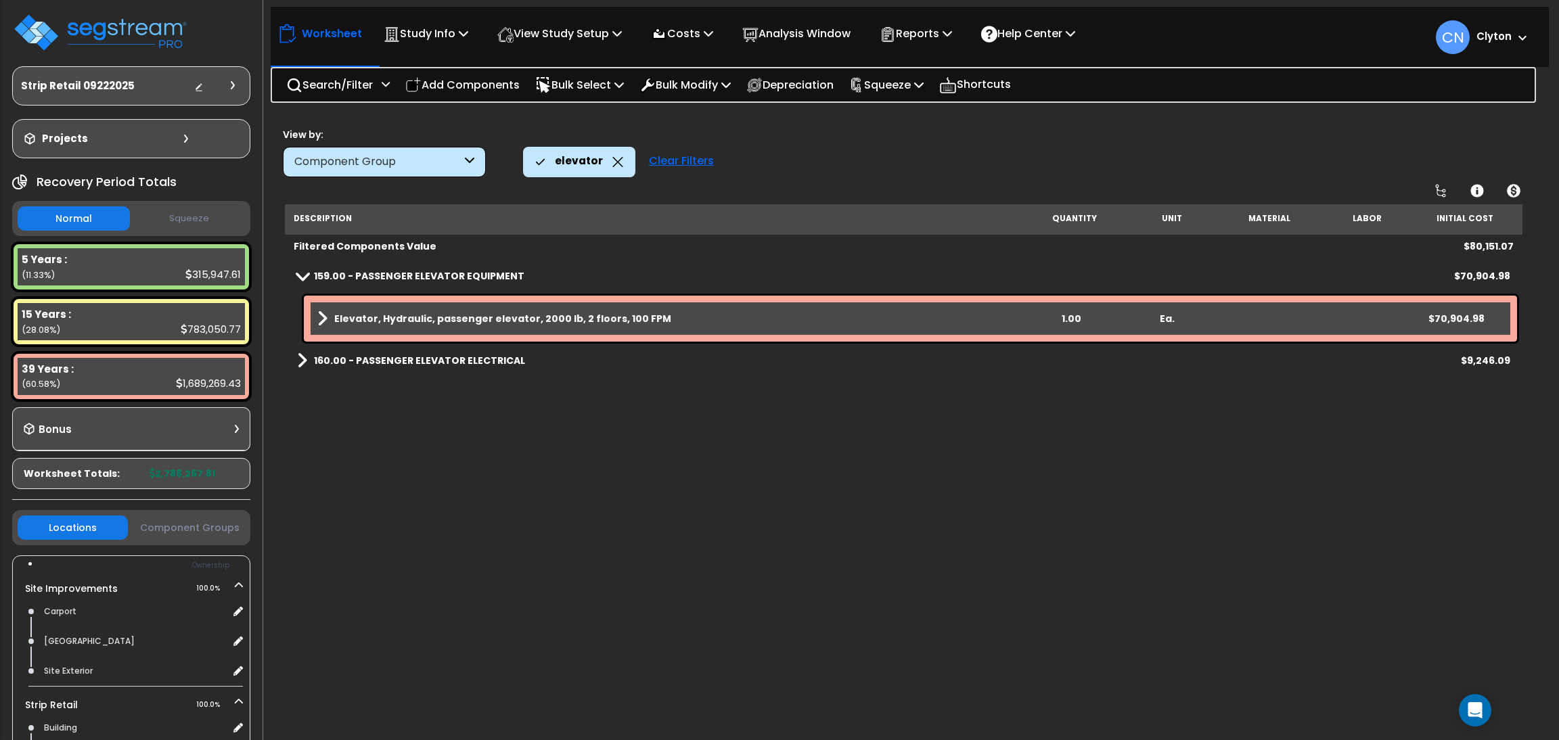
click at [378, 363] on b "160.00 - PASSENGER ELEVATOR ELECTRICAL" at bounding box center [419, 361] width 211 height 14
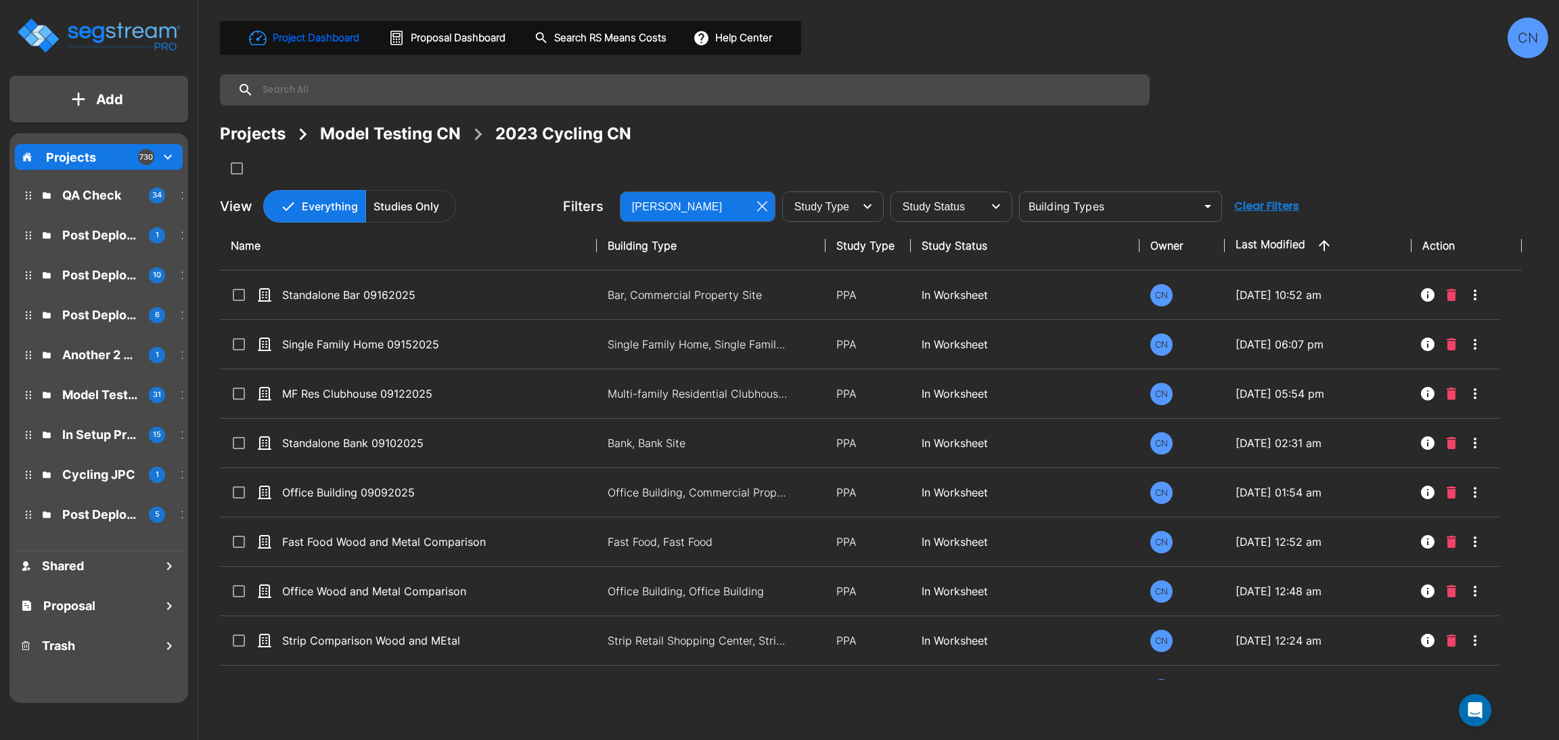
scroll to position [635, 0]
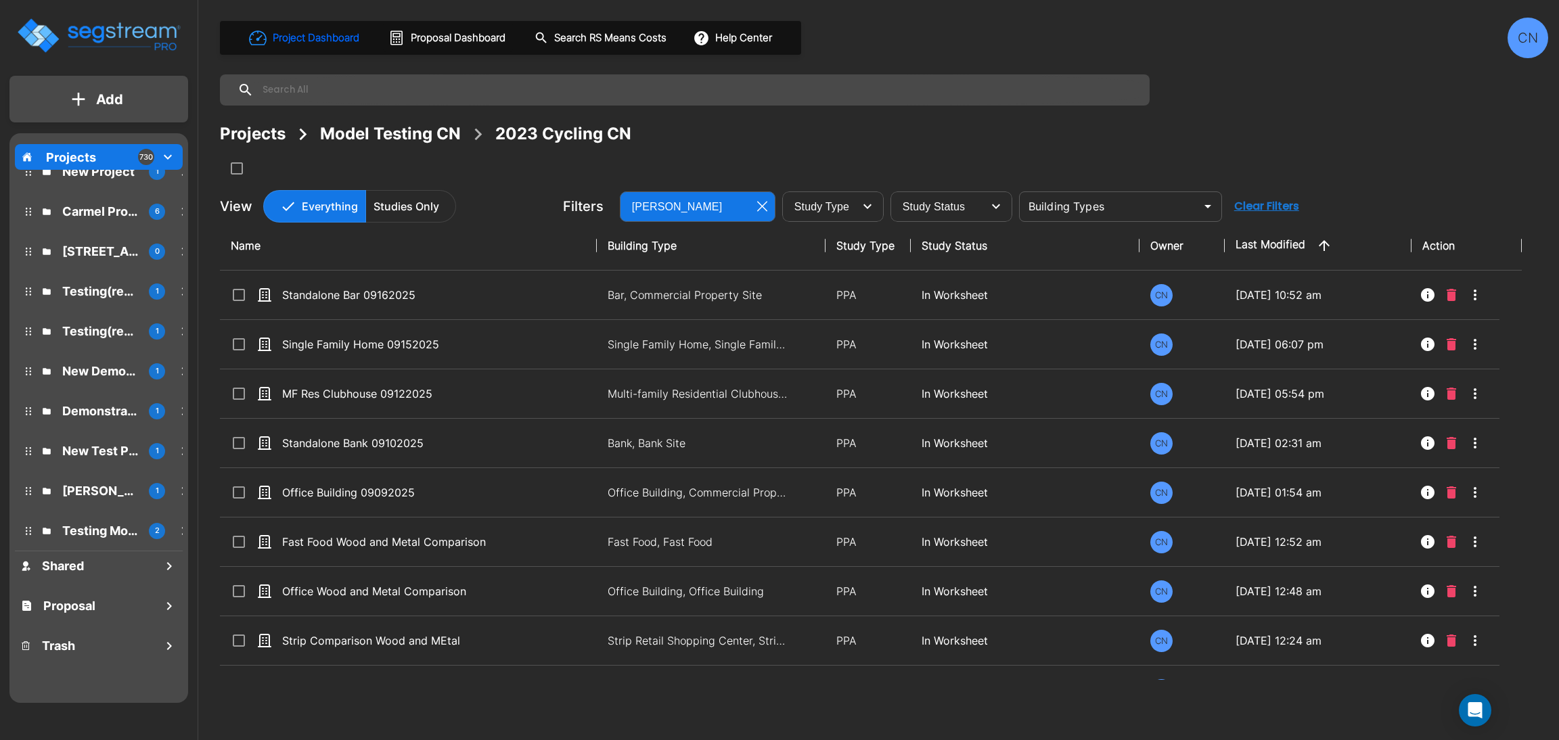
scroll to position [635, 0]
